Goal: Information Seeking & Learning: Compare options

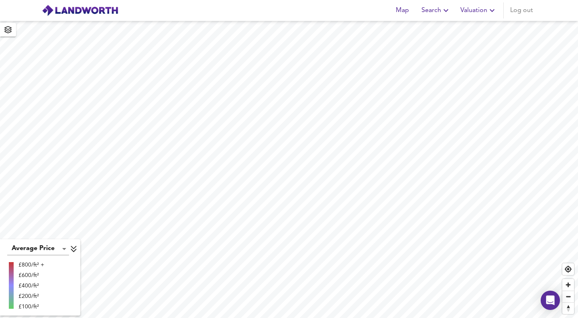
click at [431, 11] on span "Search" at bounding box center [436, 10] width 29 height 11
click at [5, 28] on icon "button" at bounding box center [7, 29] width 7 height 7
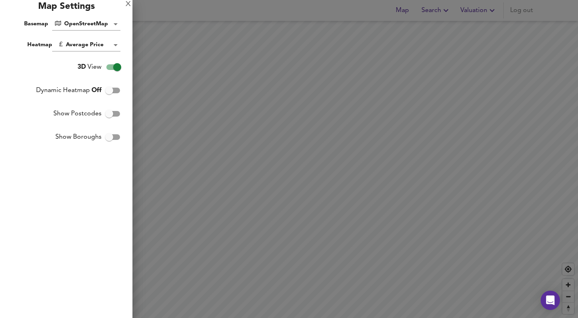
click at [112, 67] on input "3D View" at bounding box center [117, 66] width 46 height 15
checkbox input "false"
click at [127, 6] on div "X" at bounding box center [128, 5] width 5 height 6
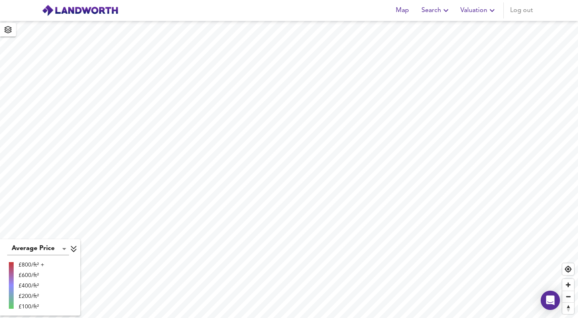
click at [437, 8] on span "Search" at bounding box center [436, 10] width 29 height 11
click at [433, 32] on li "New Search" at bounding box center [437, 29] width 80 height 14
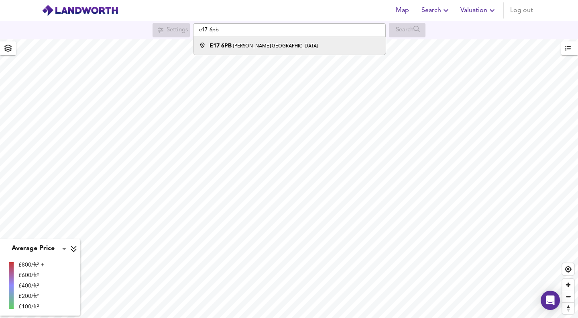
click at [235, 48] on small "Edward Road, London" at bounding box center [275, 46] width 85 height 5
type input "Edward Road, London E17 6PB"
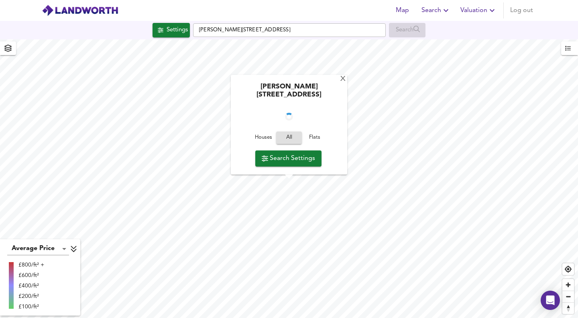
checkbox input "false"
checkbox input "true"
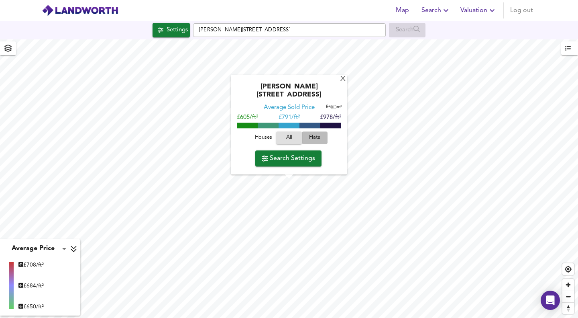
click at [316, 135] on span "Flats" at bounding box center [315, 137] width 22 height 9
type input "201"
click at [293, 161] on span "Search Settings" at bounding box center [288, 158] width 53 height 11
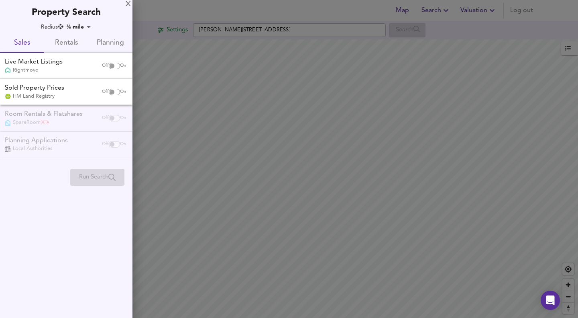
click at [111, 93] on input "checkbox" at bounding box center [111, 92] width 19 height 6
checkbox input "true"
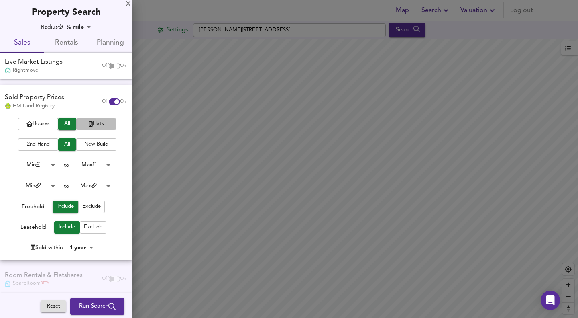
click at [90, 128] on span "Flats" at bounding box center [96, 123] width 32 height 9
click at [96, 166] on body "Map Search Valuation Log out Settings Edward Road, London E17 6PB Search Averag…" at bounding box center [289, 159] width 578 height 318
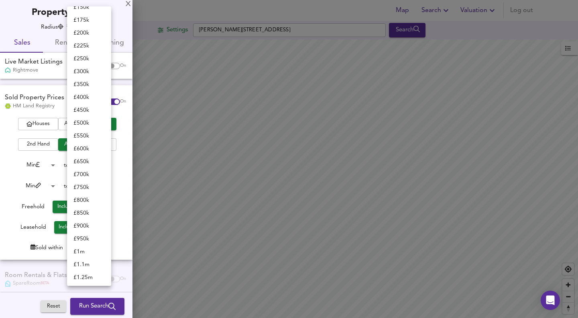
scroll to position [120, 0]
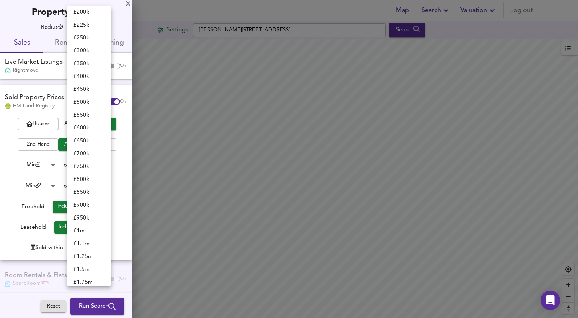
click at [85, 167] on li "£ 750k" at bounding box center [89, 166] width 44 height 13
type input "750000"
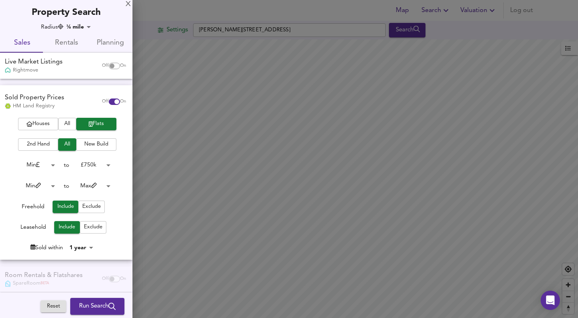
click at [28, 164] on body "Map Search Valuation Log out Settings Edward Road, London E17 6PB Search Averag…" at bounding box center [289, 159] width 578 height 318
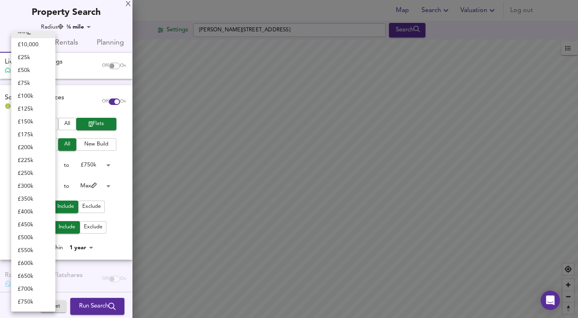
scroll to position [10, 0]
click at [29, 249] on li "£ 550k" at bounding box center [33, 250] width 44 height 13
type input "550000"
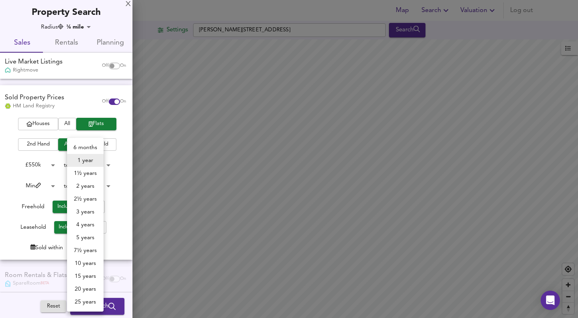
click at [79, 247] on body "Map Search Valuation Log out Settings Edward Road, London E17 6PB Search Averag…" at bounding box center [289, 159] width 578 height 318
click at [84, 214] on li "3 years" at bounding box center [85, 211] width 37 height 13
type input "36"
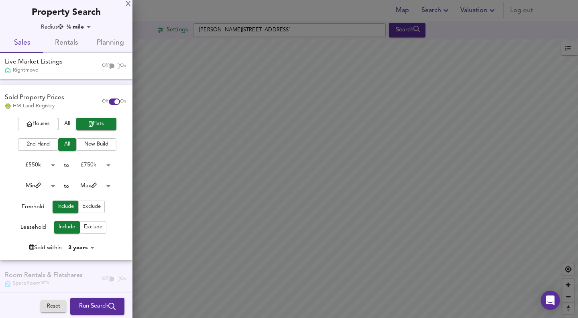
click at [88, 304] on span "Run Search" at bounding box center [97, 306] width 37 height 10
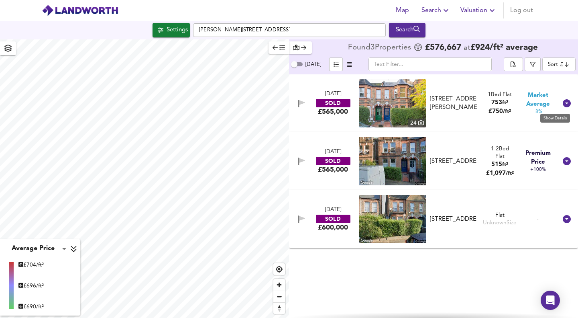
click at [567, 103] on icon at bounding box center [567, 103] width 10 height 10
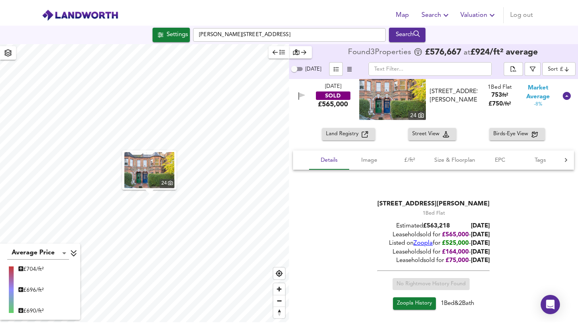
scroll to position [24, 0]
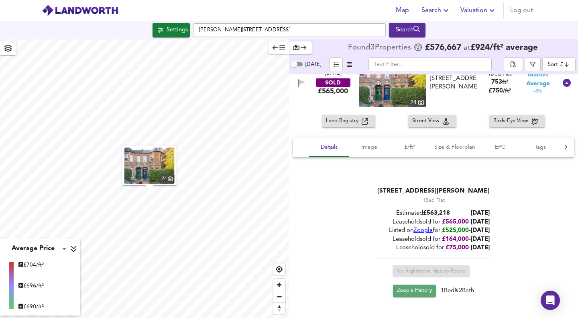
click at [410, 291] on span "Zoopla History" at bounding box center [414, 290] width 35 height 9
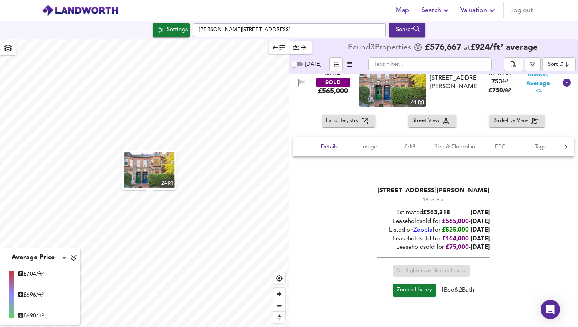
click at [417, 105] on div "24" at bounding box center [417, 102] width 18 height 9
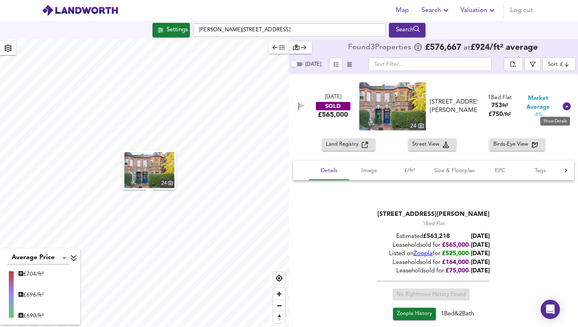
click at [563, 106] on icon at bounding box center [567, 106] width 8 height 8
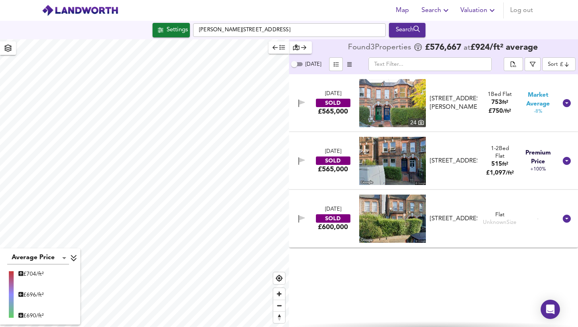
click at [298, 104] on button "button" at bounding box center [301, 103] width 11 height 11
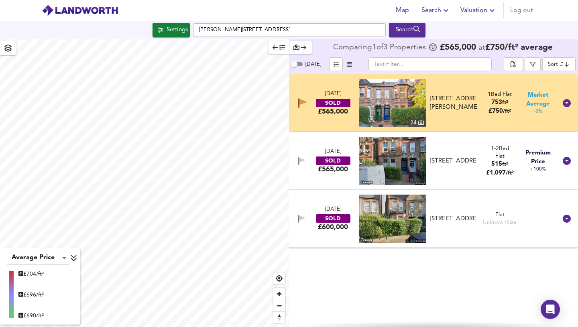
click at [300, 159] on icon "button" at bounding box center [302, 160] width 6 height 5
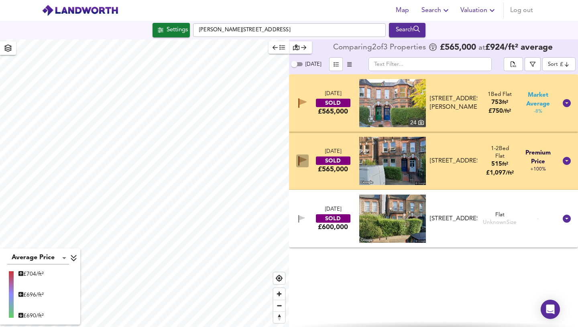
click at [302, 159] on icon "button" at bounding box center [303, 160] width 7 height 6
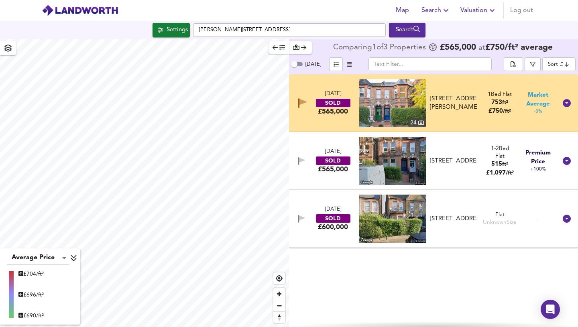
click at [299, 98] on button "button" at bounding box center [302, 103] width 12 height 13
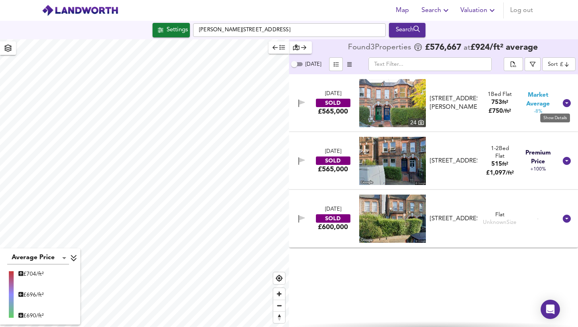
click at [567, 102] on icon at bounding box center [567, 103] width 8 height 8
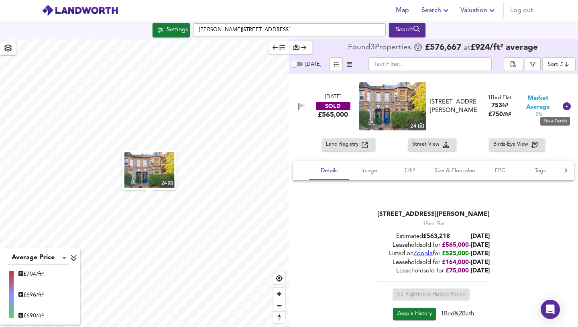
click at [565, 107] on icon at bounding box center [567, 106] width 8 height 8
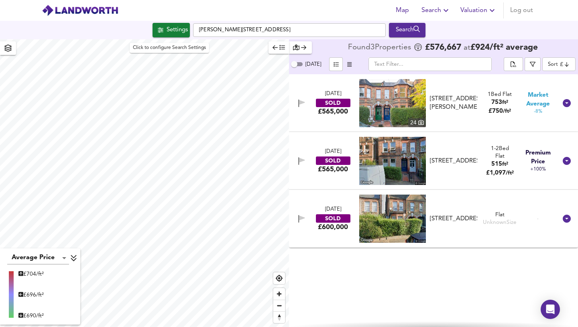
click at [173, 28] on div "Settings" at bounding box center [177, 30] width 21 height 10
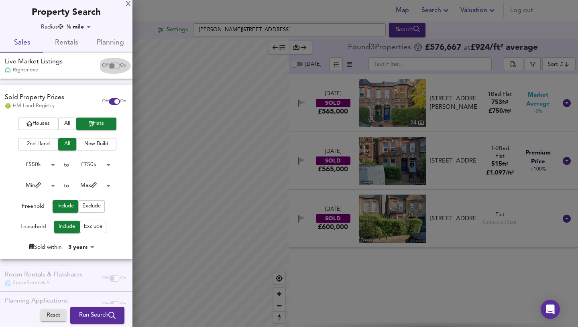
click at [107, 64] on input "checkbox" at bounding box center [111, 66] width 19 height 6
checkbox input "true"
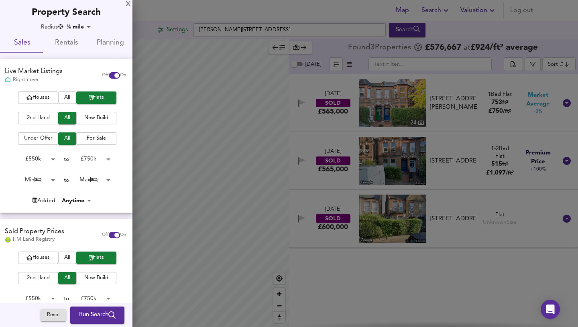
click at [92, 310] on span "Run Search" at bounding box center [97, 315] width 37 height 10
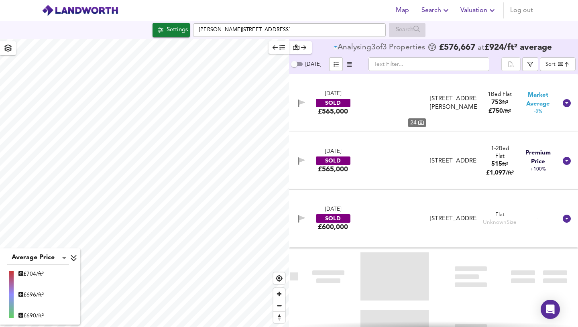
type input "bestdeal"
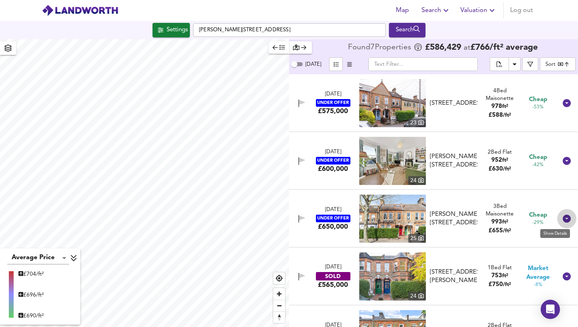
click at [563, 219] on icon at bounding box center [567, 219] width 8 height 8
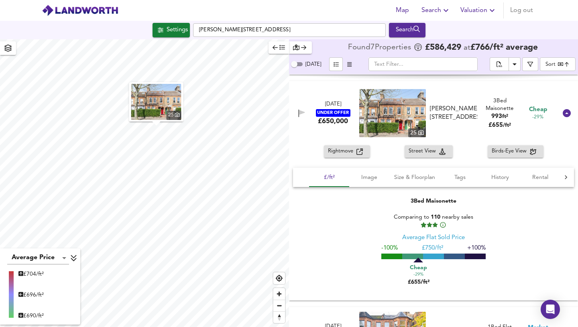
scroll to position [116, 0]
click at [504, 176] on span "History" at bounding box center [500, 177] width 31 height 10
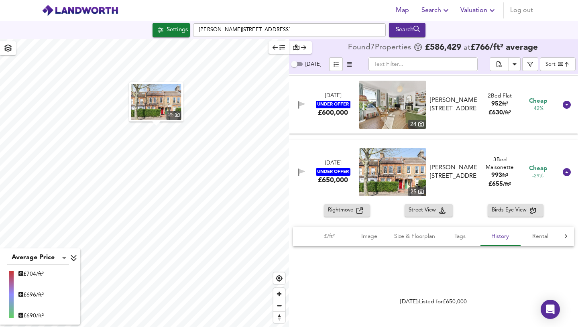
scroll to position [0, 0]
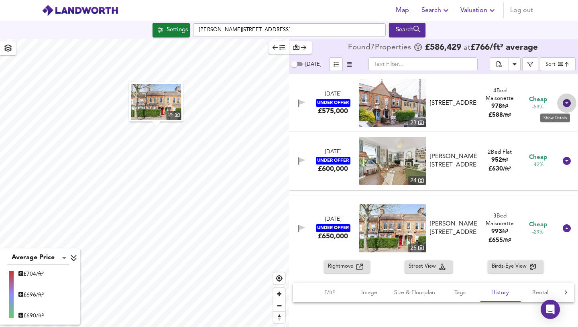
click at [563, 103] on icon at bounding box center [567, 103] width 8 height 8
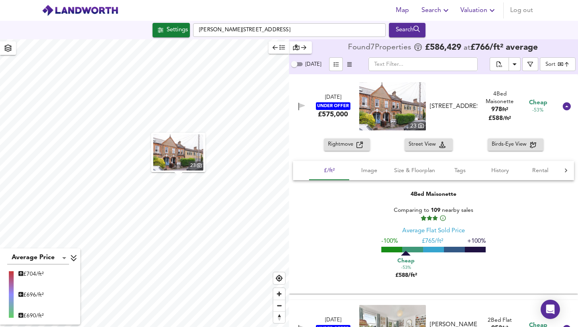
click at [494, 170] on span "History" at bounding box center [500, 171] width 31 height 10
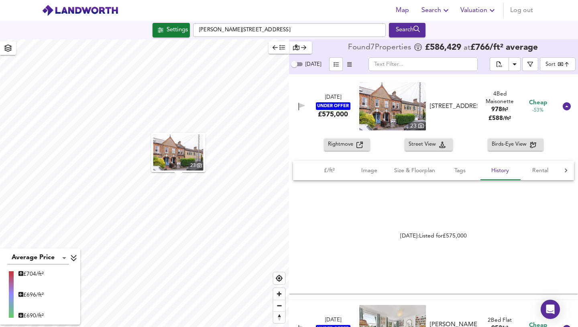
click at [562, 104] on icon at bounding box center [567, 107] width 10 height 10
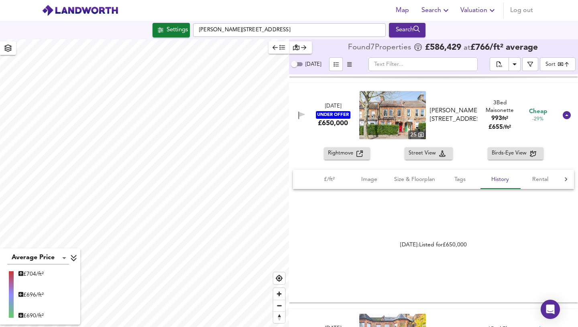
scroll to position [112, 0]
click at [563, 117] on icon at bounding box center [567, 116] width 8 height 8
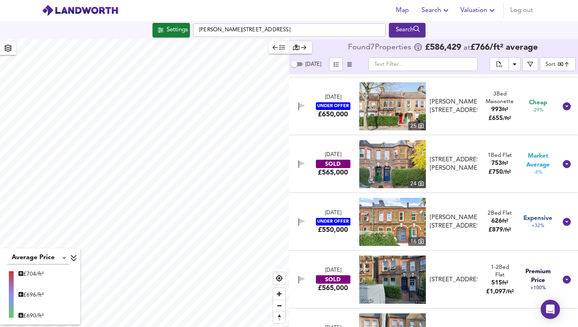
scroll to position [152, 0]
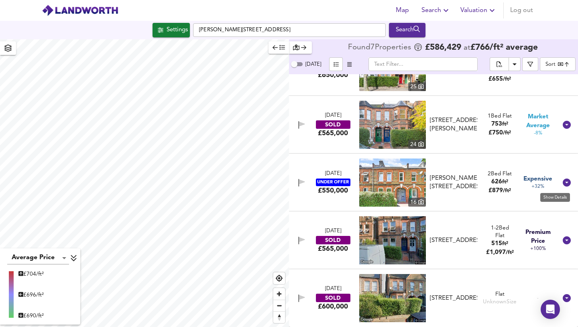
click at [565, 182] on icon at bounding box center [567, 183] width 8 height 8
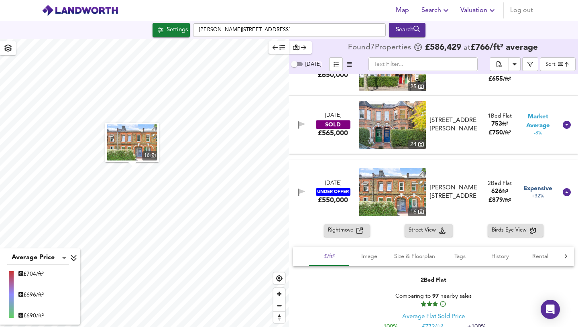
click at [495, 260] on span "History" at bounding box center [500, 257] width 31 height 10
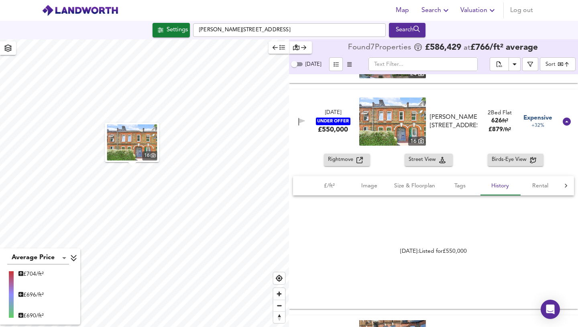
scroll to position [220, 0]
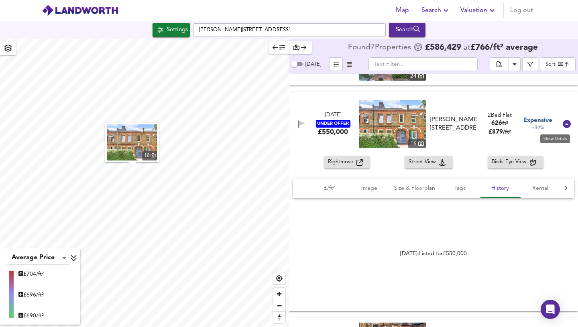
click at [563, 123] on icon at bounding box center [567, 124] width 8 height 8
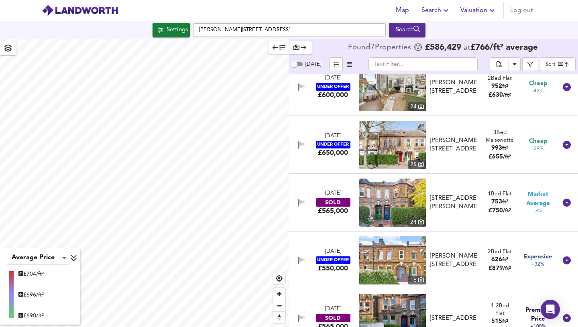
scroll to position [0, 0]
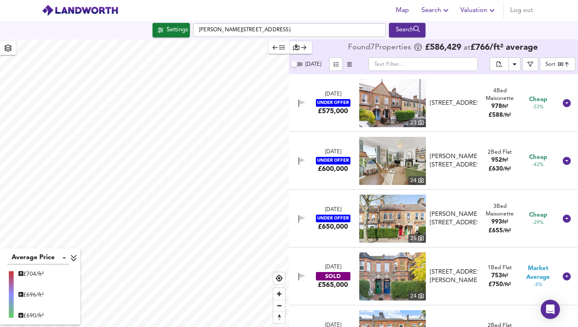
click at [417, 238] on div "25" at bounding box center [417, 238] width 18 height 9
click at [563, 106] on icon at bounding box center [567, 103] width 8 height 8
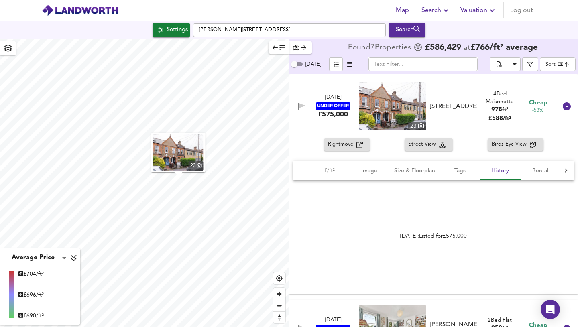
click at [416, 122] on div "23" at bounding box center [417, 126] width 18 height 9
click at [564, 105] on icon at bounding box center [567, 106] width 8 height 8
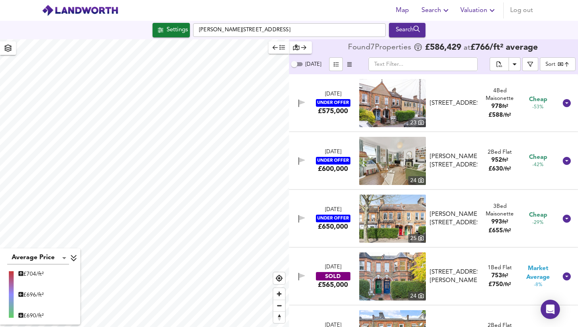
drag, startPoint x: 304, startPoint y: 104, endPoint x: 306, endPoint y: 148, distance: 44.2
click at [304, 104] on icon "button" at bounding box center [301, 104] width 7 height 8
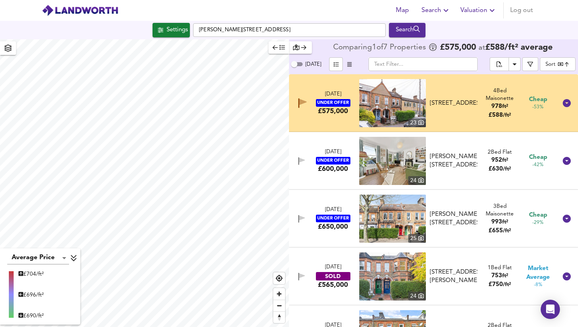
click at [299, 224] on button "button" at bounding box center [301, 219] width 11 height 11
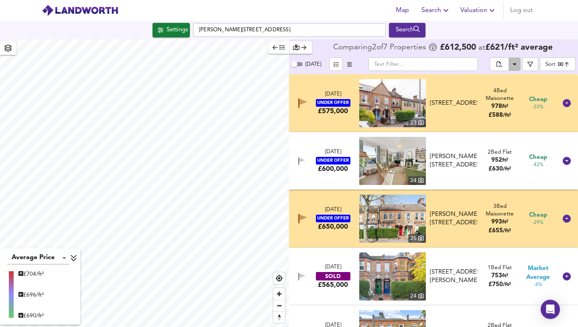
click at [514, 67] on icon "Download Results" at bounding box center [515, 64] width 10 height 10
